Goal: Transaction & Acquisition: Register for event/course

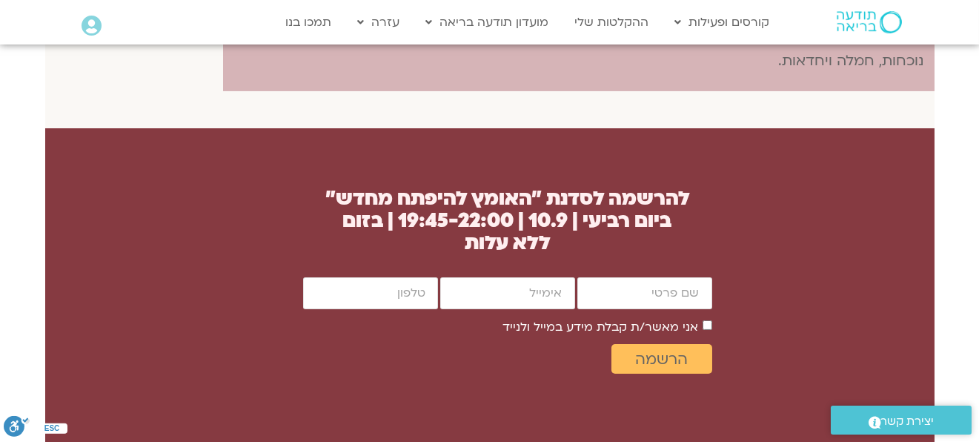
scroll to position [1334, 0]
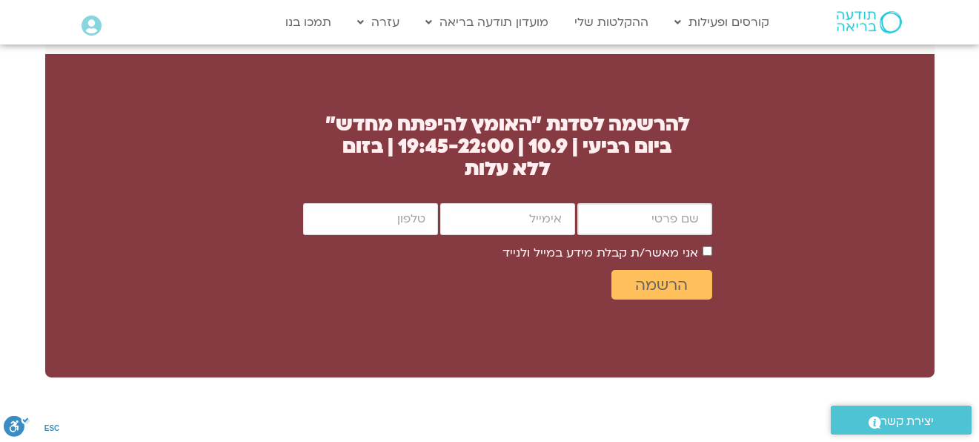
click at [671, 235] on input "firstname" at bounding box center [644, 219] width 135 height 32
type input "[PERSON_NAME]"
type input "[EMAIL_ADDRESS][DOMAIN_NAME]"
type input "0545772286"
drag, startPoint x: 634, startPoint y: 313, endPoint x: 698, endPoint y: 308, distance: 63.9
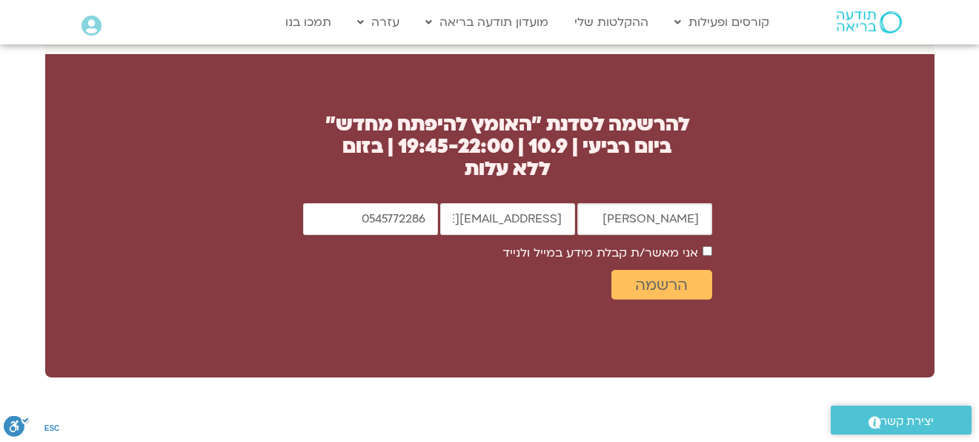
click at [698, 235] on input "[PERSON_NAME]" at bounding box center [644, 219] width 135 height 32
click at [518, 235] on input "[EMAIL_ADDRESS][DOMAIN_NAME]" at bounding box center [507, 219] width 135 height 32
type input "[EMAIL_ADDRESS][DOMAIN_NAME]"
drag, startPoint x: 557, startPoint y: 311, endPoint x: 441, endPoint y: 305, distance: 116.5
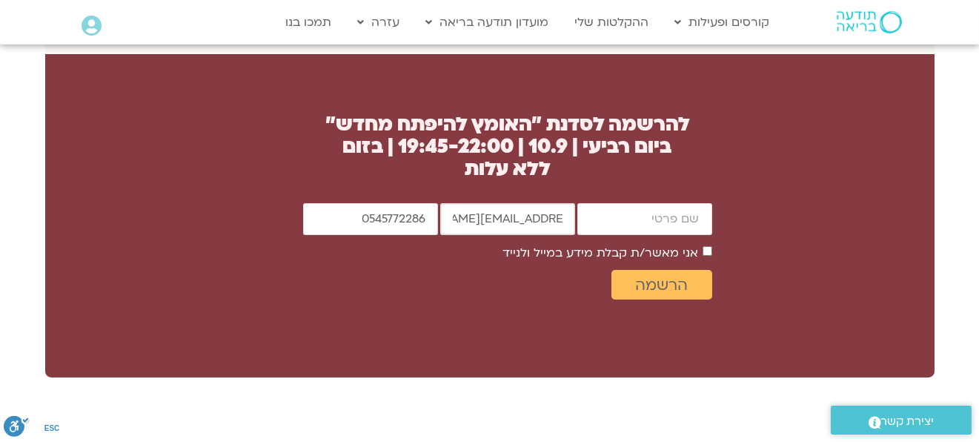
click at [441, 235] on input "[EMAIL_ADDRESS][DOMAIN_NAME]" at bounding box center [507, 219] width 135 height 32
click at [694, 235] on input "firstname" at bounding box center [644, 219] width 135 height 32
type input "[PERSON_NAME]"
type input "[EMAIL_ADDRESS][DOMAIN_NAME]"
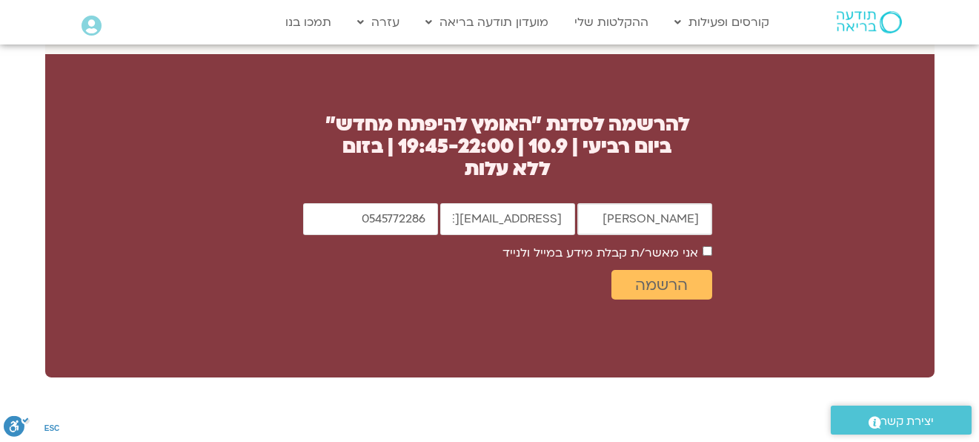
drag, startPoint x: 668, startPoint y: 314, endPoint x: 648, endPoint y: 314, distance: 20.0
click at [648, 235] on input "[PERSON_NAME]" at bounding box center [644, 219] width 135 height 32
type input "[PERSON_NAME]"
click at [412, 318] on div "[PERSON_NAME] email [EMAIL_ADDRESS][DOMAIN_NAME] cellphone 0545772286 אישור דיו…" at bounding box center [507, 260] width 409 height 115
click at [685, 293] on span "הרשמה" at bounding box center [661, 284] width 53 height 17
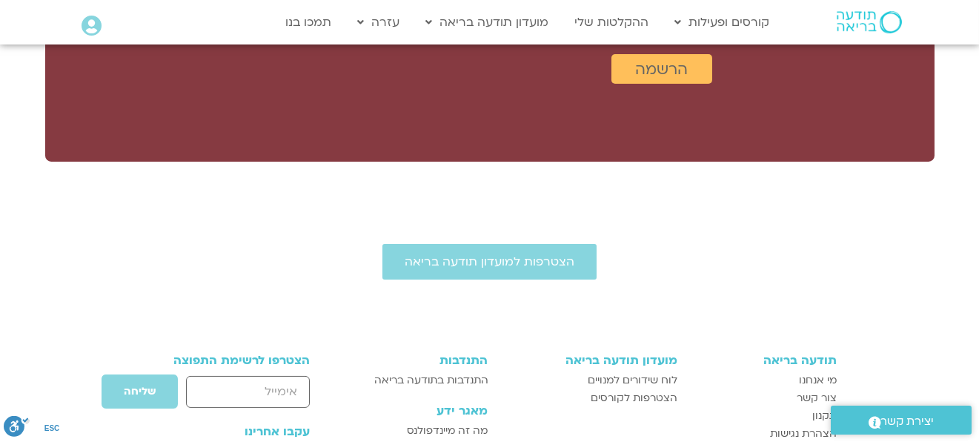
scroll to position [1556, 0]
